Goal: Task Accomplishment & Management: Manage account settings

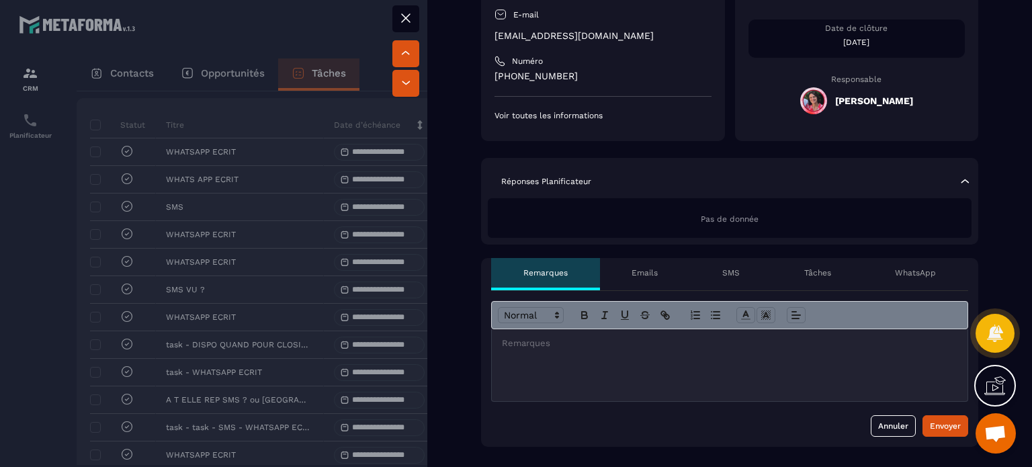
scroll to position [403, 0]
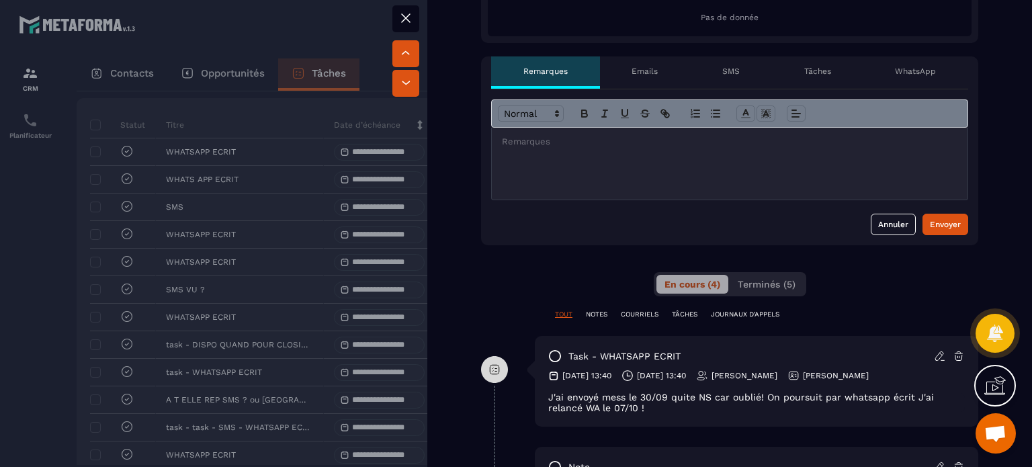
click at [934, 355] on icon at bounding box center [940, 356] width 12 height 12
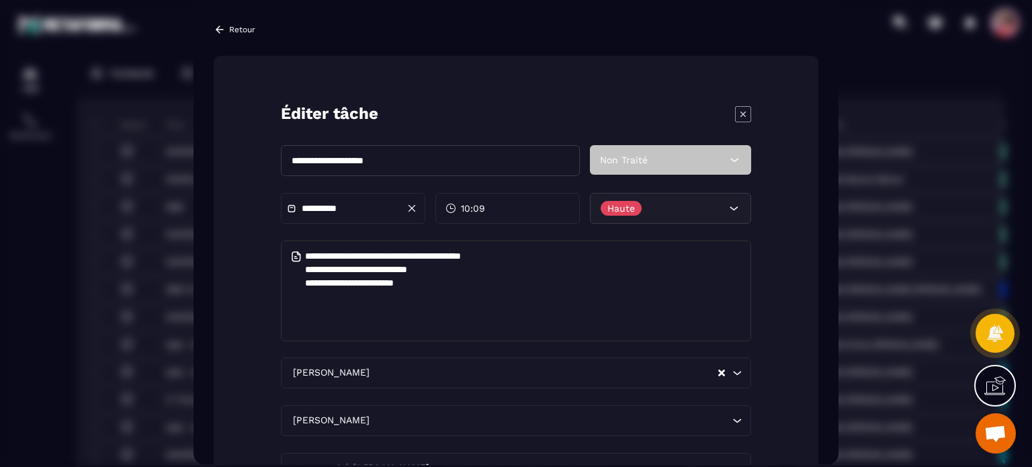
click at [236, 25] on p "Retour" at bounding box center [242, 29] width 26 height 9
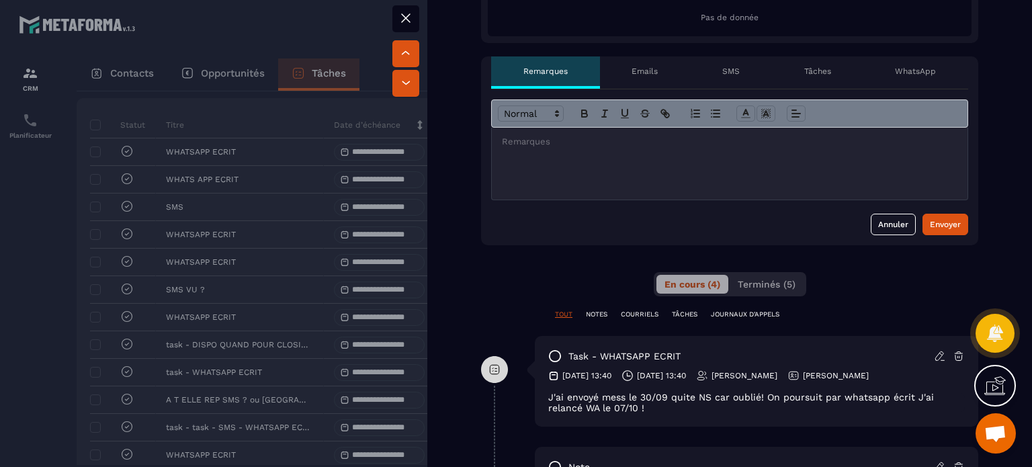
click at [411, 21] on icon at bounding box center [406, 18] width 16 height 16
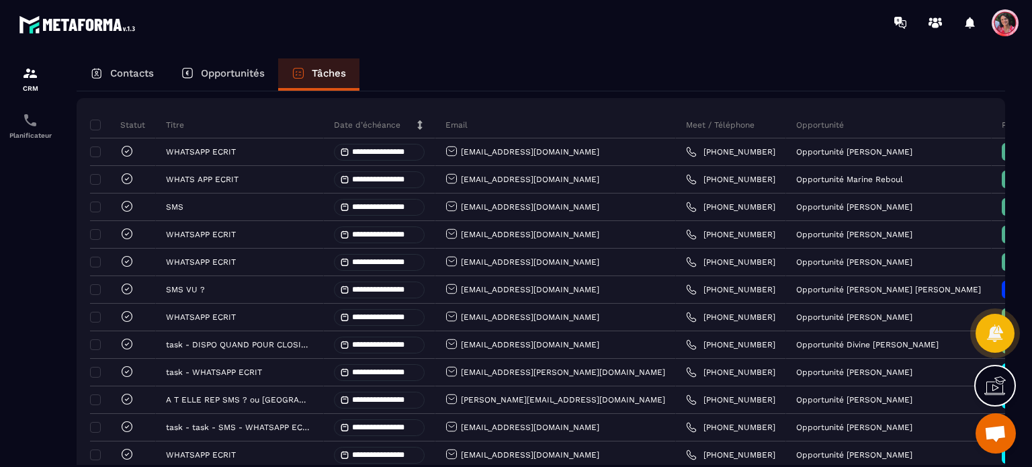
click at [242, 69] on p "Opportunités" at bounding box center [233, 73] width 64 height 12
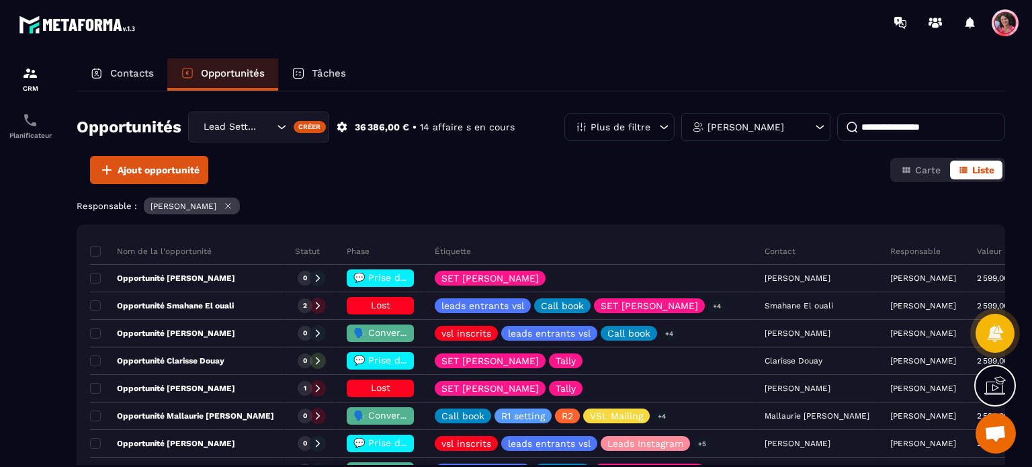
click at [877, 123] on input at bounding box center [921, 127] width 168 height 28
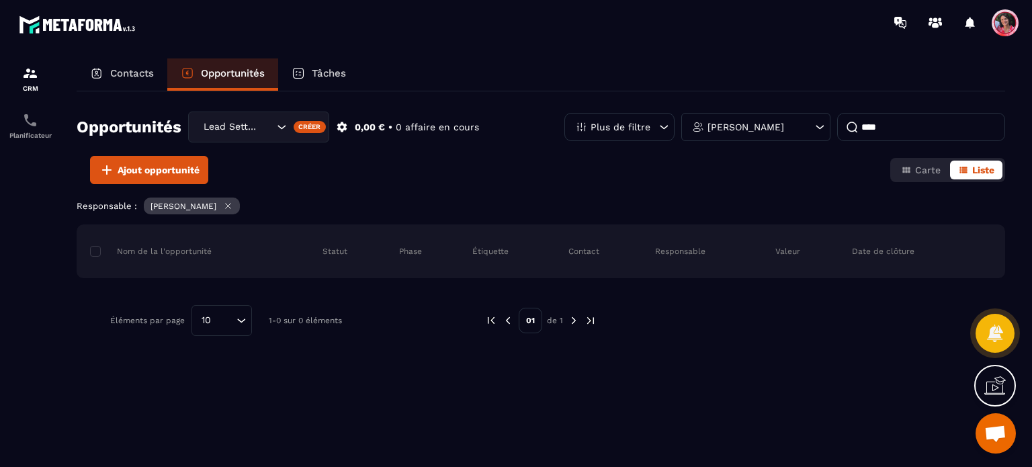
type input "****"
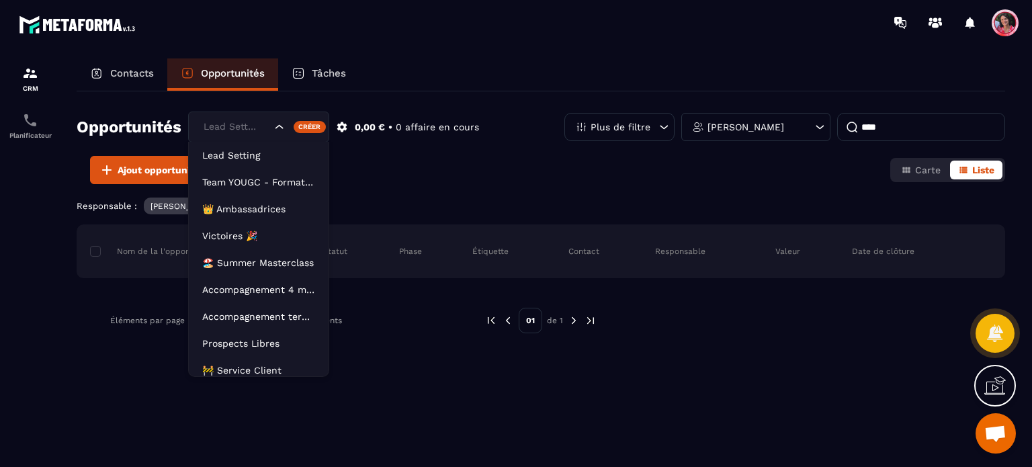
click at [274, 125] on icon "Search for option" at bounding box center [279, 126] width 13 height 13
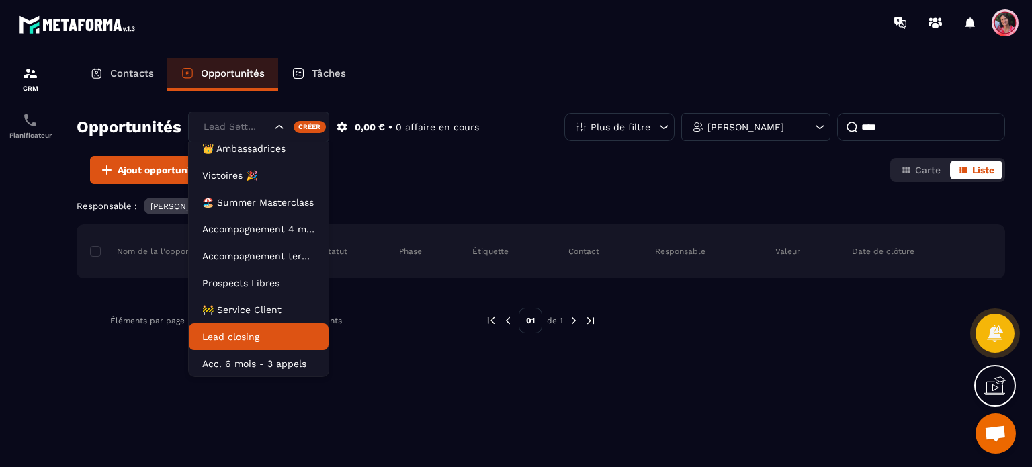
click at [245, 338] on p "Lead closing" at bounding box center [258, 336] width 113 height 13
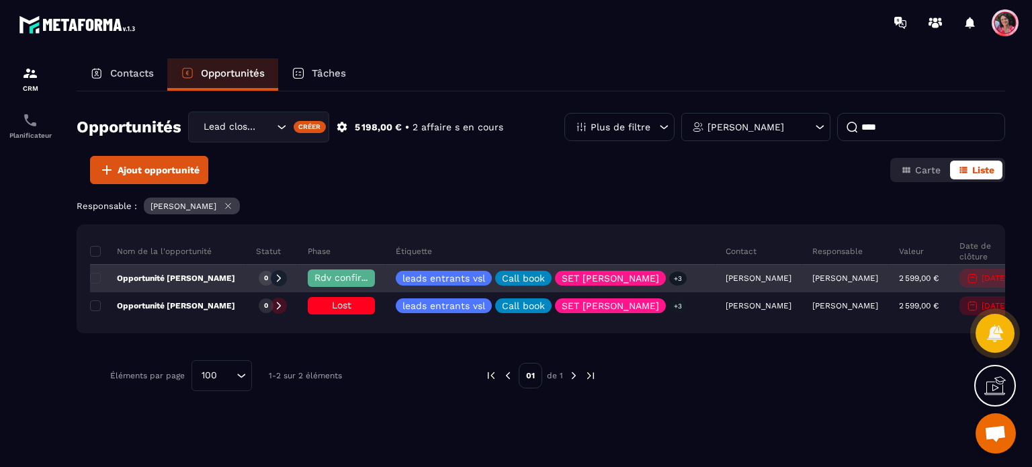
click at [332, 272] on span "Rdv confirmé ✅" at bounding box center [352, 277] width 76 height 11
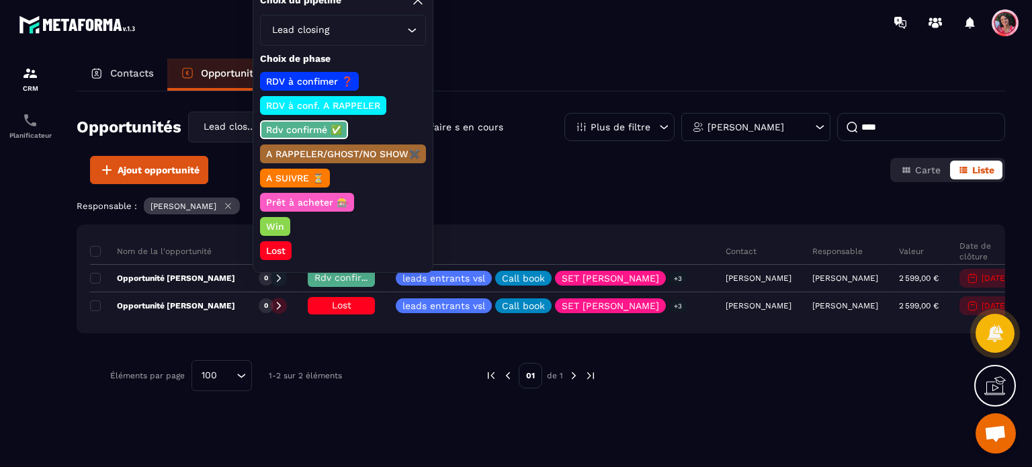
click at [325, 33] on div "Lead closing" at bounding box center [336, 30] width 138 height 15
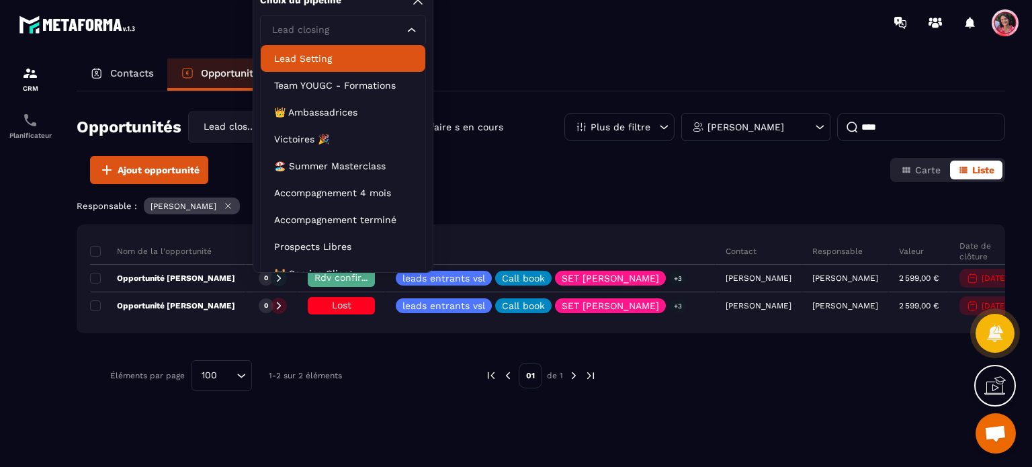
click at [320, 56] on p "Lead Setting" at bounding box center [343, 58] width 138 height 13
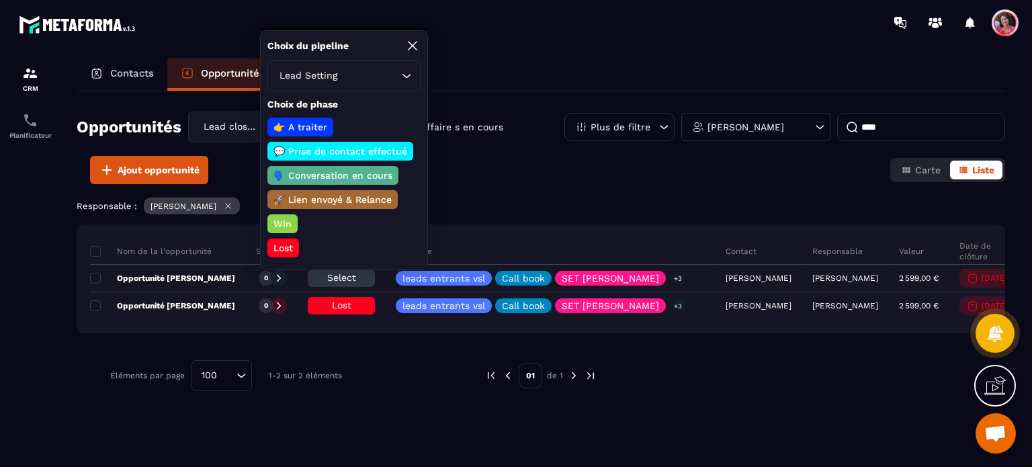
click at [322, 169] on p "🗣️ Conversation en cours" at bounding box center [332, 175] width 123 height 13
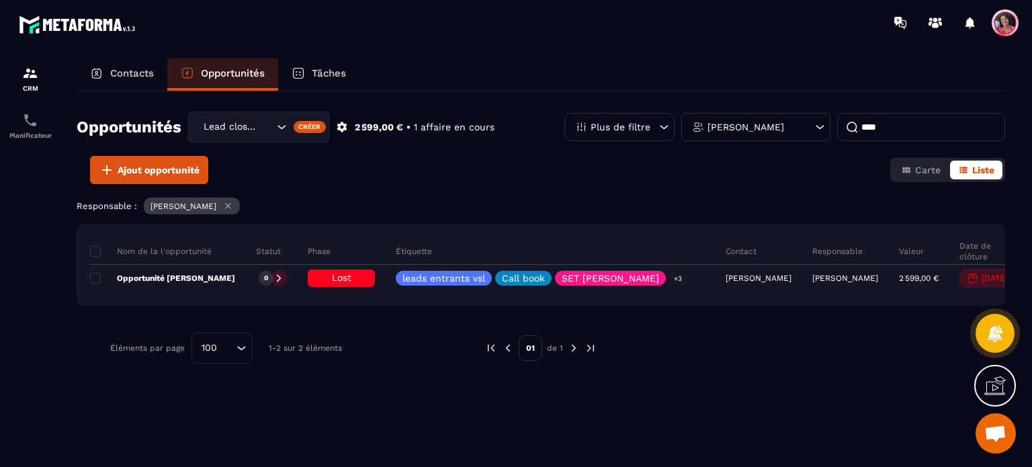
click at [331, 70] on p "Tâches" at bounding box center [329, 73] width 34 height 12
